Goal: Entertainment & Leisure: Consume media (video, audio)

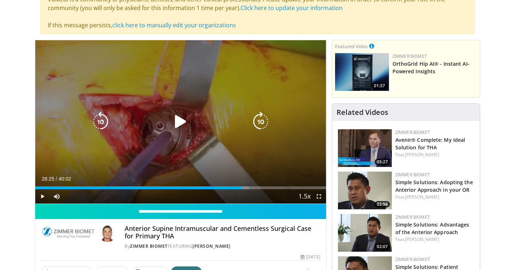
click at [179, 120] on icon "Video Player" at bounding box center [181, 122] width 20 height 20
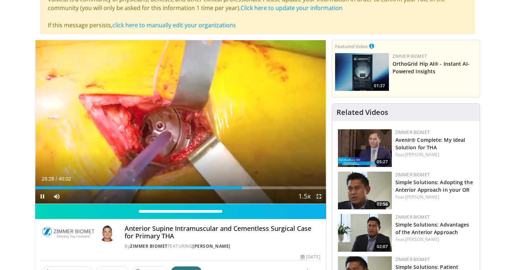
click at [318, 196] on span "Video Player" at bounding box center [319, 196] width 14 height 14
click at [45, 198] on span "Video Player" at bounding box center [42, 196] width 14 height 14
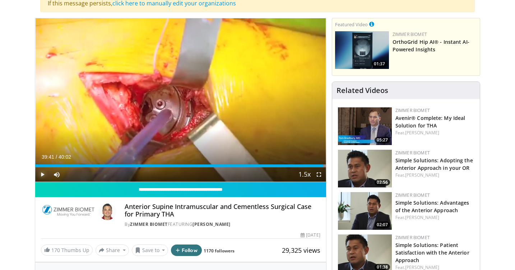
scroll to position [90, 0]
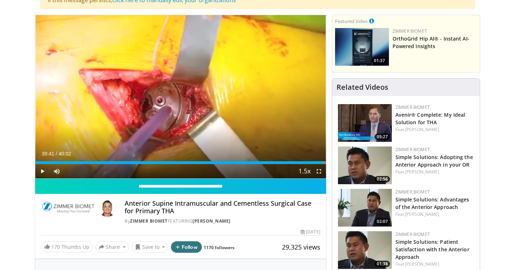
click at [214, 224] on div "By Zimmer Biomet FEATURING Jonathan Yerasimides" at bounding box center [222, 221] width 195 height 6
click at [214, 221] on link "[PERSON_NAME]" at bounding box center [212, 221] width 38 height 6
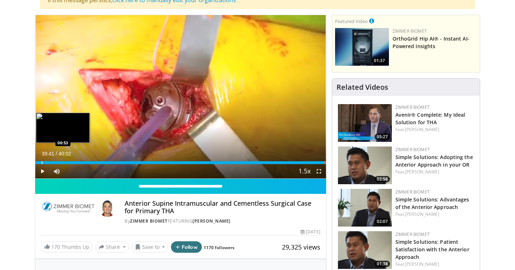
click at [42, 162] on div "Progress Bar" at bounding box center [42, 162] width 1 height 3
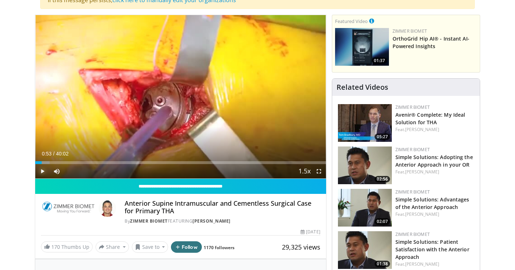
click at [43, 171] on span "Video Player" at bounding box center [42, 171] width 14 height 14
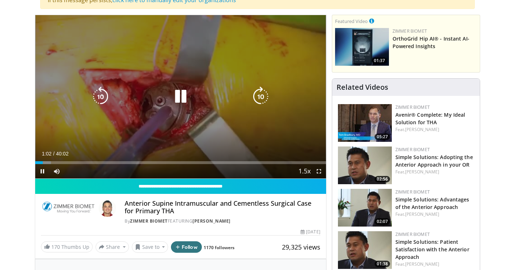
click at [181, 107] on icon "Video Player" at bounding box center [181, 97] width 20 height 20
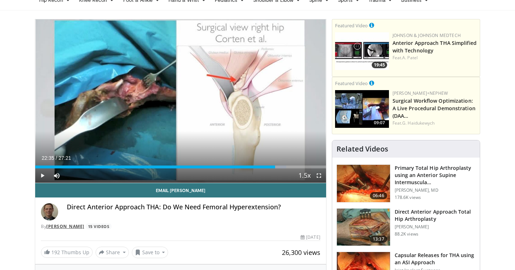
click at [78, 226] on link "Kristoff Corten" at bounding box center [65, 226] width 38 height 6
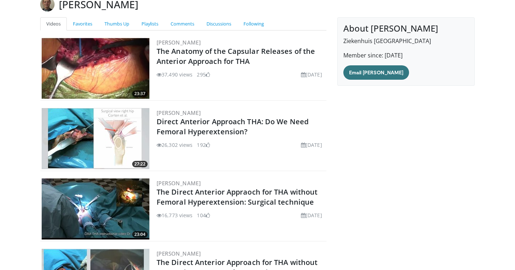
scroll to position [59, 0]
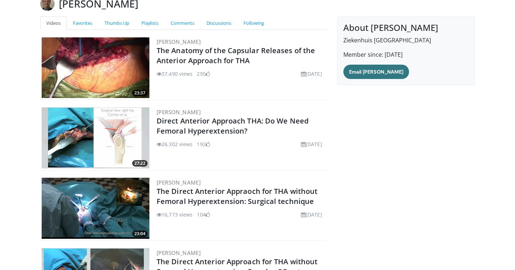
click at [106, 63] on img at bounding box center [96, 67] width 108 height 61
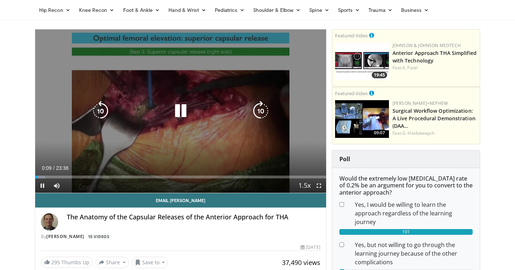
click at [185, 115] on icon "Video Player" at bounding box center [181, 111] width 20 height 20
click at [186, 109] on icon "Video Player" at bounding box center [181, 111] width 20 height 20
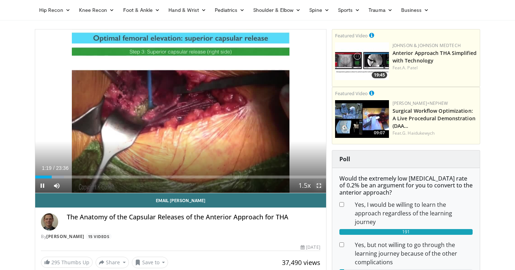
click at [320, 188] on span "Video Player" at bounding box center [319, 186] width 14 height 14
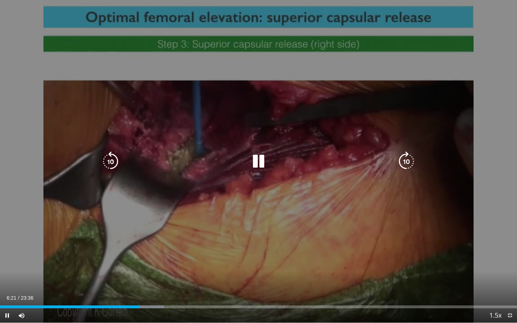
click at [264, 158] on icon "Video Player" at bounding box center [259, 162] width 20 height 20
click at [255, 165] on icon "Video Player" at bounding box center [259, 162] width 20 height 20
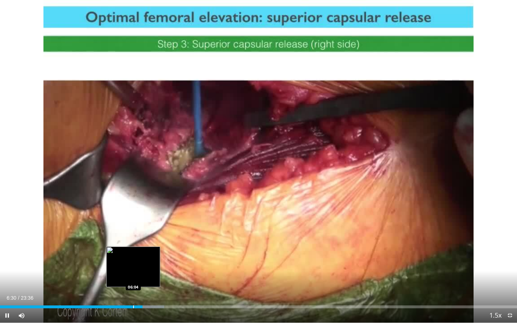
click at [133, 270] on div "Progress Bar" at bounding box center [133, 307] width 1 height 3
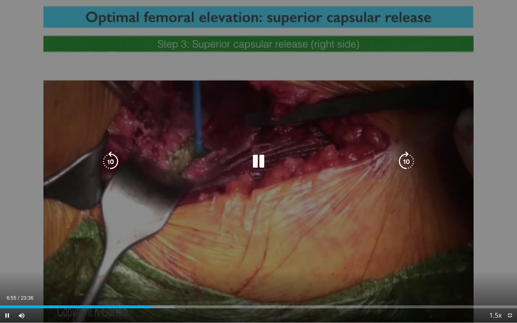
click at [248, 157] on div "Video Player" at bounding box center [258, 161] width 310 height 14
click at [266, 149] on div "10 seconds Tap to unmute" at bounding box center [258, 161] width 517 height 323
click at [260, 162] on icon "Video Player" at bounding box center [259, 162] width 20 height 20
click at [274, 171] on div "10 seconds Tap to unmute" at bounding box center [258, 161] width 517 height 323
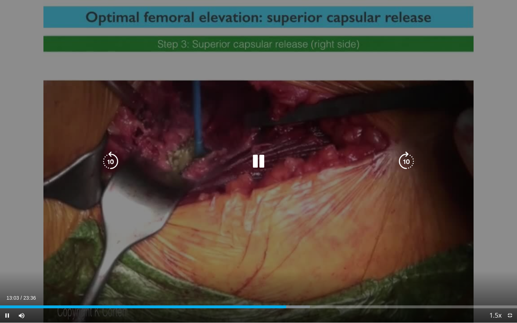
click at [260, 166] on icon "Video Player" at bounding box center [259, 162] width 20 height 20
click at [258, 163] on icon "Video Player" at bounding box center [259, 162] width 20 height 20
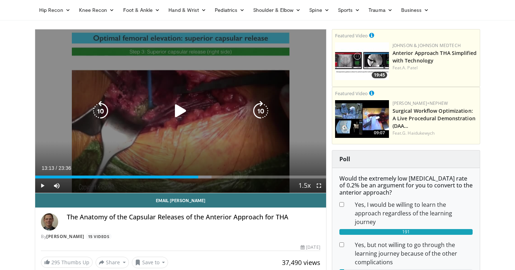
click at [180, 114] on icon "Video Player" at bounding box center [181, 111] width 20 height 20
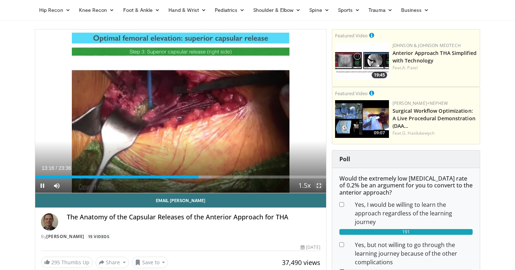
click at [318, 182] on span "Video Player" at bounding box center [319, 186] width 14 height 14
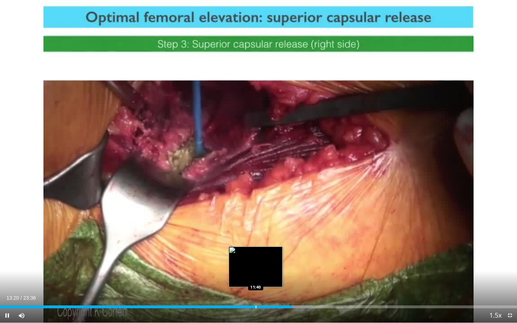
click at [256, 270] on div "Progress Bar" at bounding box center [256, 307] width 1 height 3
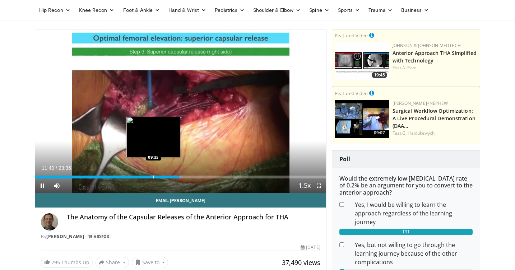
click at [153, 177] on div "Progress Bar" at bounding box center [153, 177] width 1 height 3
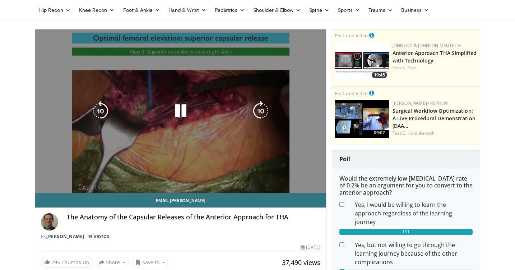
click at [116, 176] on video-js "**********" at bounding box center [180, 111] width 291 height 164
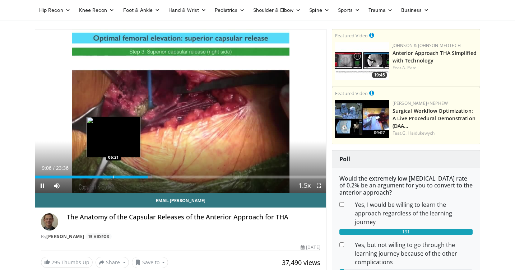
click at [114, 177] on div "Progress Bar" at bounding box center [114, 177] width 1 height 3
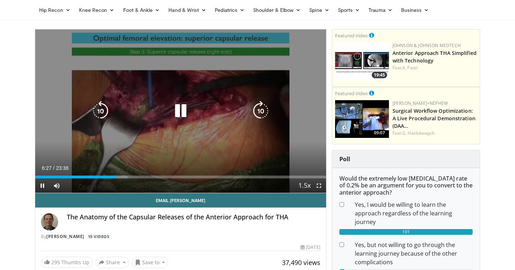
click at [177, 114] on icon "Video Player" at bounding box center [181, 111] width 20 height 20
click at [175, 116] on icon "Video Player" at bounding box center [181, 111] width 20 height 20
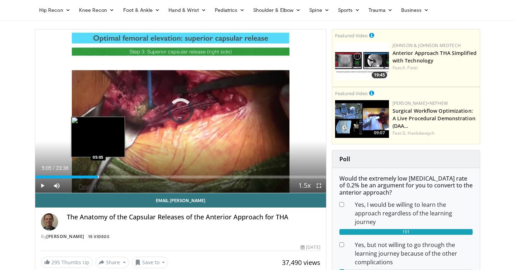
click at [98, 177] on div "Progress Bar" at bounding box center [98, 177] width 1 height 3
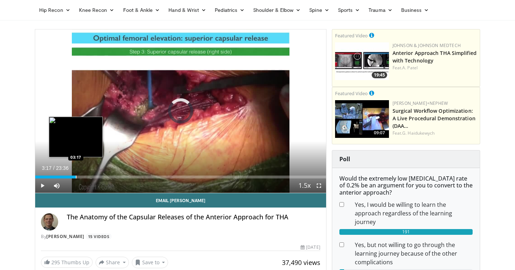
click at [76, 177] on div "Progress Bar" at bounding box center [76, 177] width 1 height 3
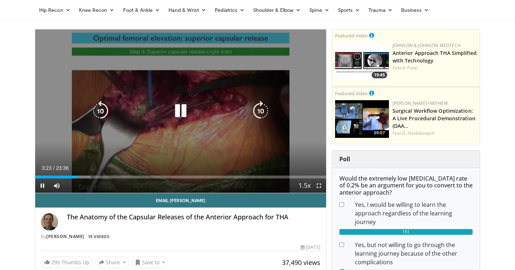
click at [173, 116] on icon "Video Player" at bounding box center [181, 111] width 20 height 20
click at [178, 114] on icon "Video Player" at bounding box center [181, 111] width 20 height 20
click at [182, 113] on icon "Video Player" at bounding box center [181, 111] width 20 height 20
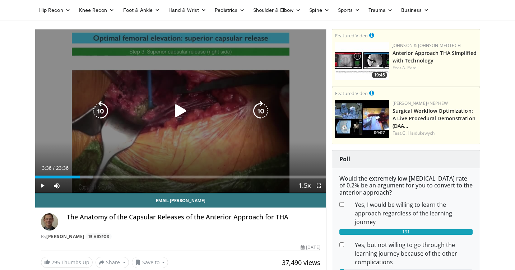
click at [177, 112] on icon "Video Player" at bounding box center [181, 111] width 20 height 20
click at [178, 114] on icon "Video Player" at bounding box center [181, 111] width 20 height 20
click at [183, 113] on icon "Video Player" at bounding box center [181, 111] width 20 height 20
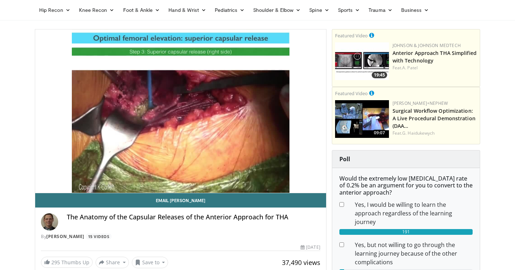
click at [178, 117] on div "10 seconds Tap to unmute" at bounding box center [180, 110] width 291 height 163
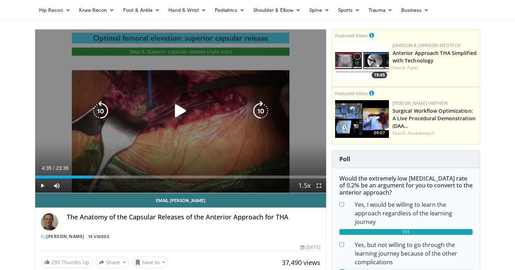
click at [184, 103] on icon "Video Player" at bounding box center [181, 111] width 20 height 20
click at [182, 107] on icon "Video Player" at bounding box center [181, 111] width 20 height 20
click at [194, 107] on div "Video Player" at bounding box center [180, 111] width 175 height 14
click at [171, 110] on icon "Video Player" at bounding box center [181, 111] width 20 height 20
click at [173, 115] on icon "Video Player" at bounding box center [181, 111] width 20 height 20
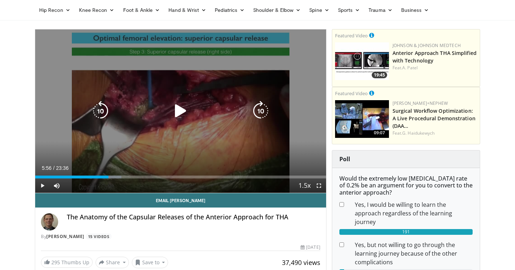
click at [176, 117] on icon "Video Player" at bounding box center [181, 111] width 20 height 20
click at [177, 107] on icon "Video Player" at bounding box center [181, 111] width 20 height 20
